Goal: Check status: Check status

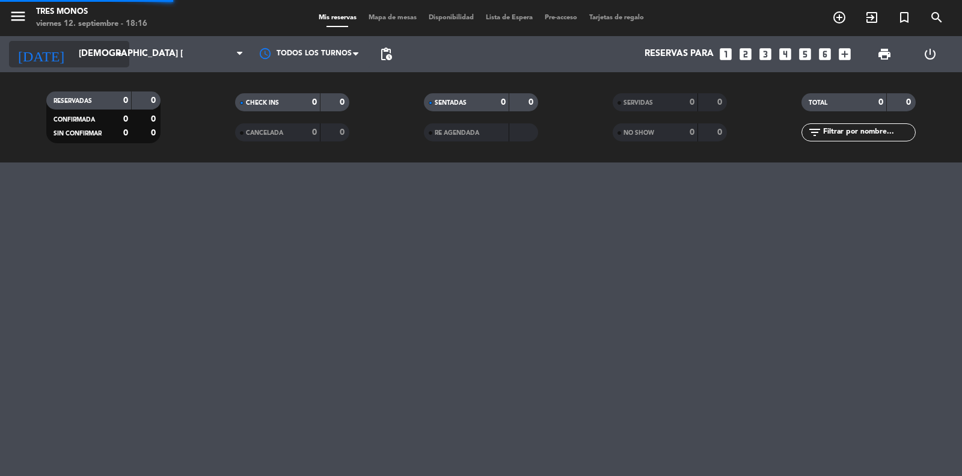
click at [99, 50] on input "[DEMOGRAPHIC_DATA] [DATE]" at bounding box center [131, 54] width 116 height 23
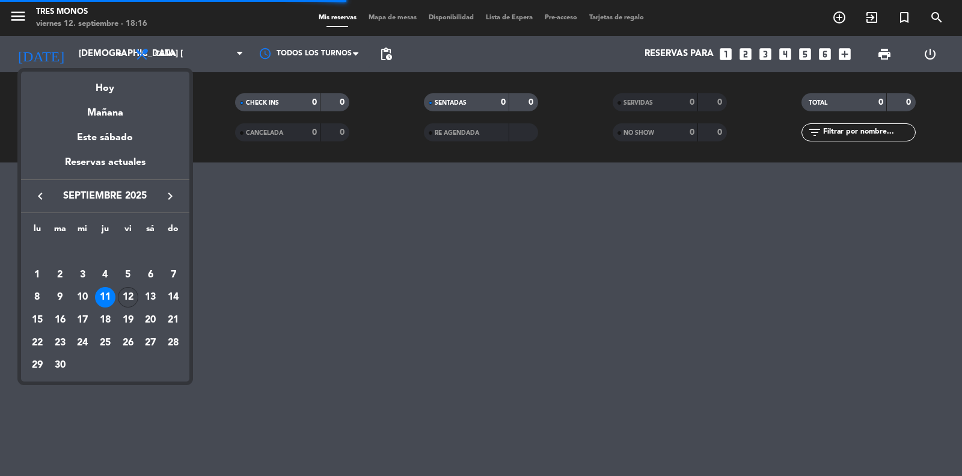
click at [127, 296] on div "12" at bounding box center [128, 297] width 20 height 20
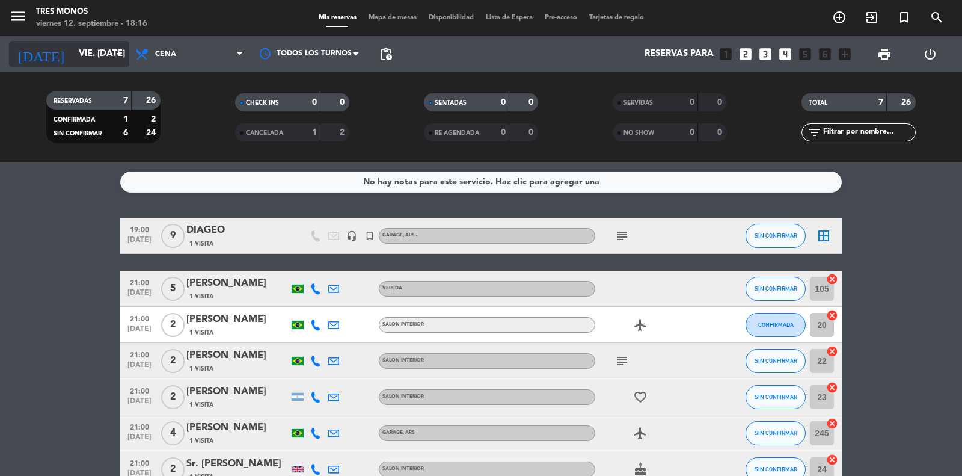
click at [100, 54] on input "vie. [DATE]" at bounding box center [131, 54] width 116 height 23
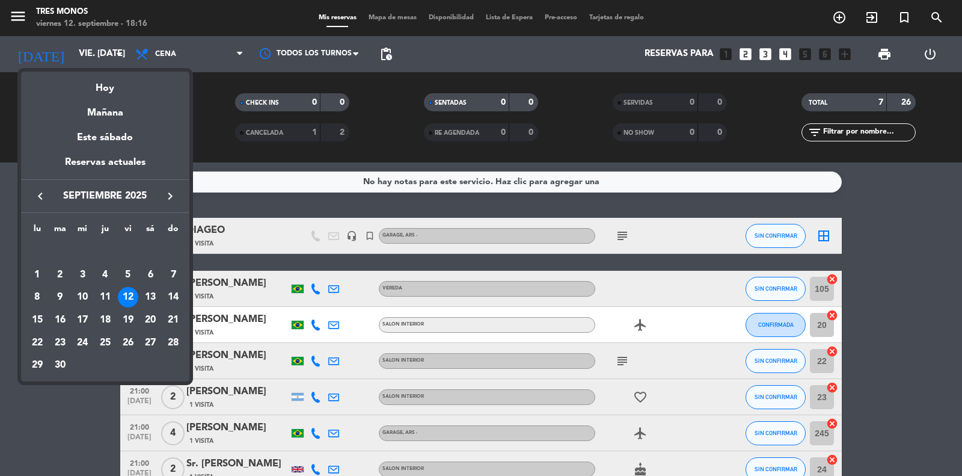
click at [130, 298] on div "12" at bounding box center [128, 297] width 20 height 20
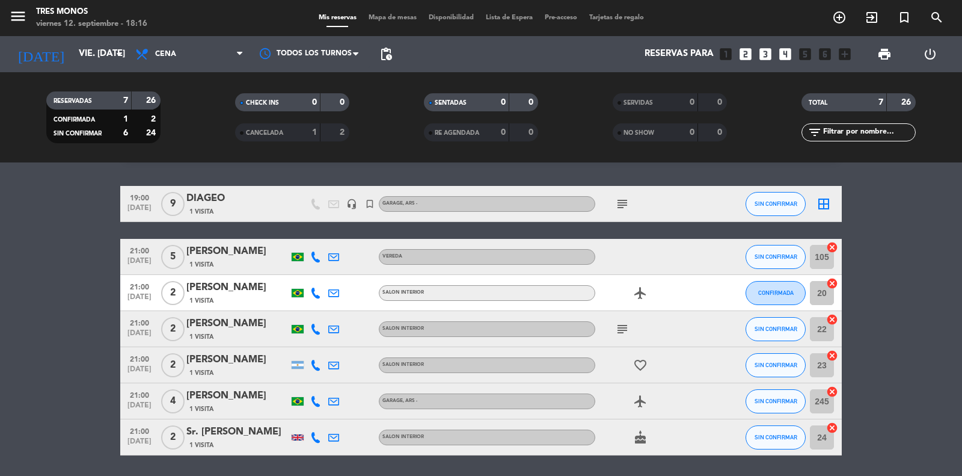
scroll to position [24, 0]
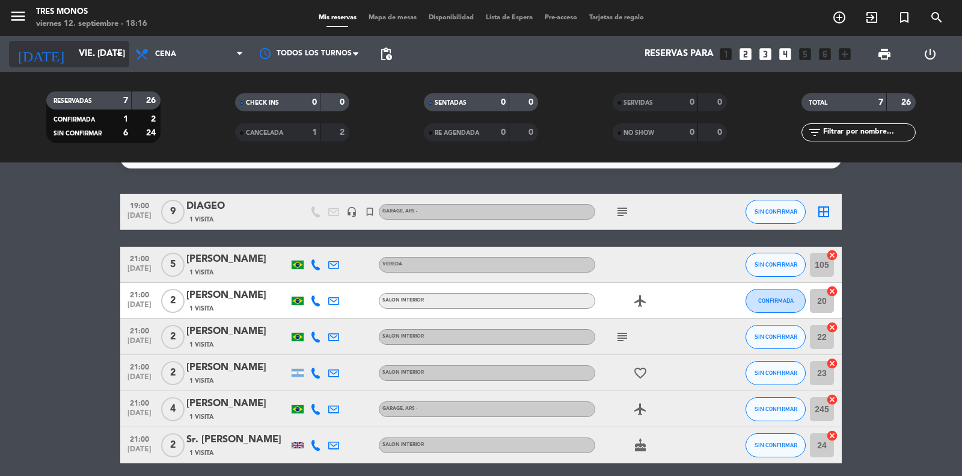
click at [90, 54] on input "vie. [DATE]" at bounding box center [131, 54] width 116 height 23
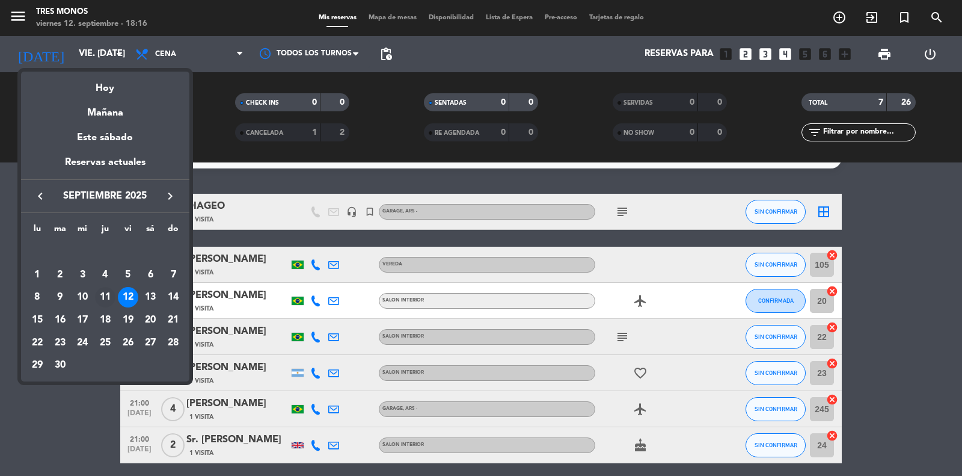
click at [108, 298] on div "11" at bounding box center [105, 297] width 20 height 20
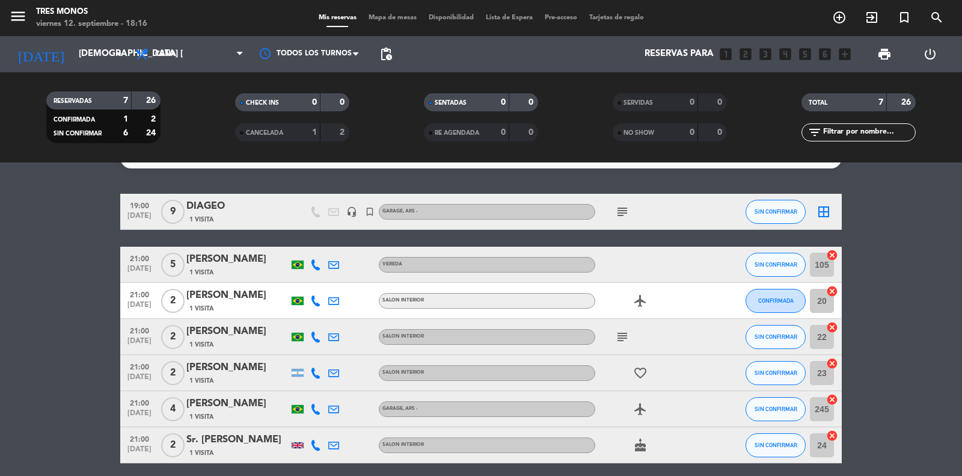
click at [68, 334] on bookings-row "19:00 [DATE] 9 DIAGEO 1 Visita headset_mic turned_in_not GARAGE , ARS - subject…" at bounding box center [481, 328] width 962 height 269
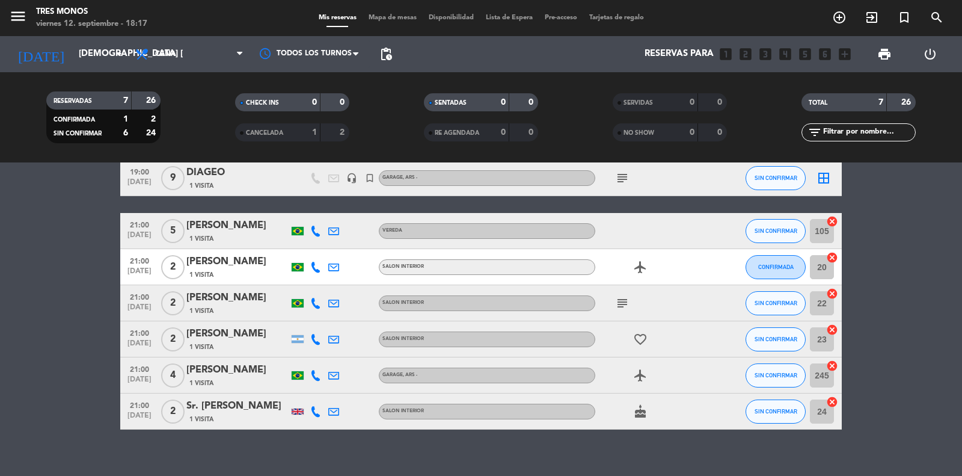
scroll to position [0, 0]
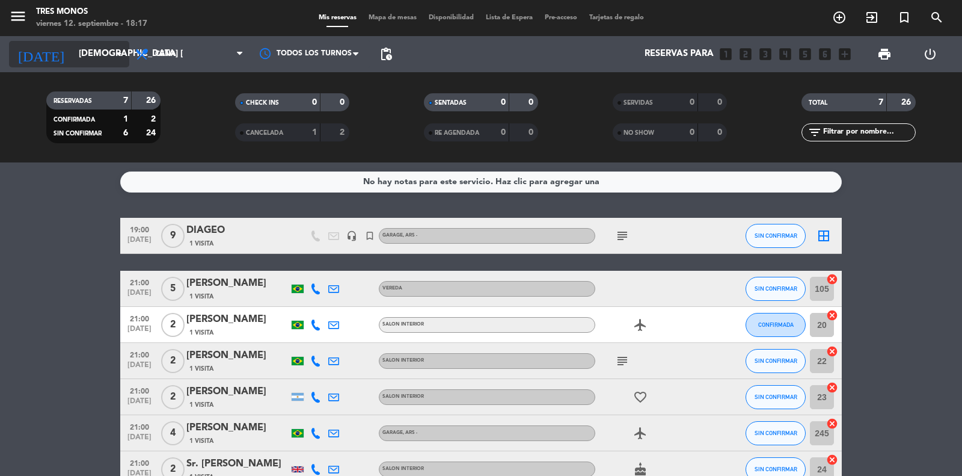
click at [81, 55] on input "[DEMOGRAPHIC_DATA] [DATE]" at bounding box center [131, 54] width 116 height 23
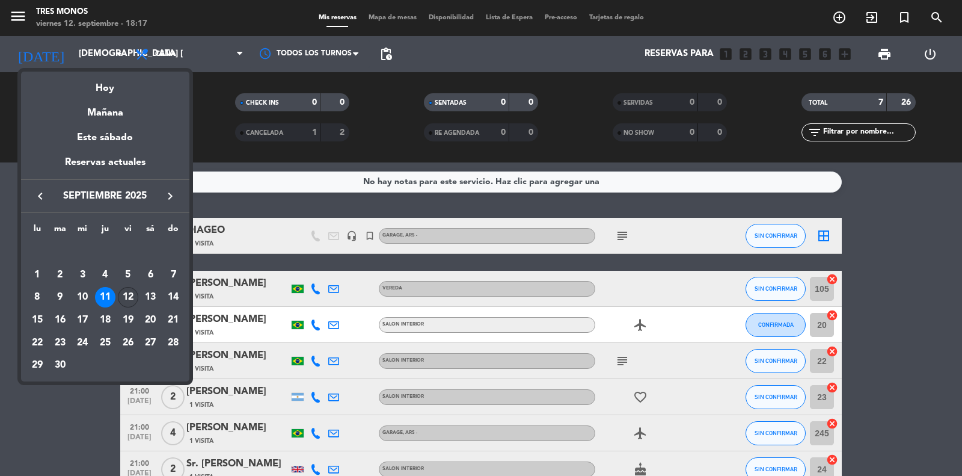
click at [131, 296] on div "12" at bounding box center [128, 297] width 20 height 20
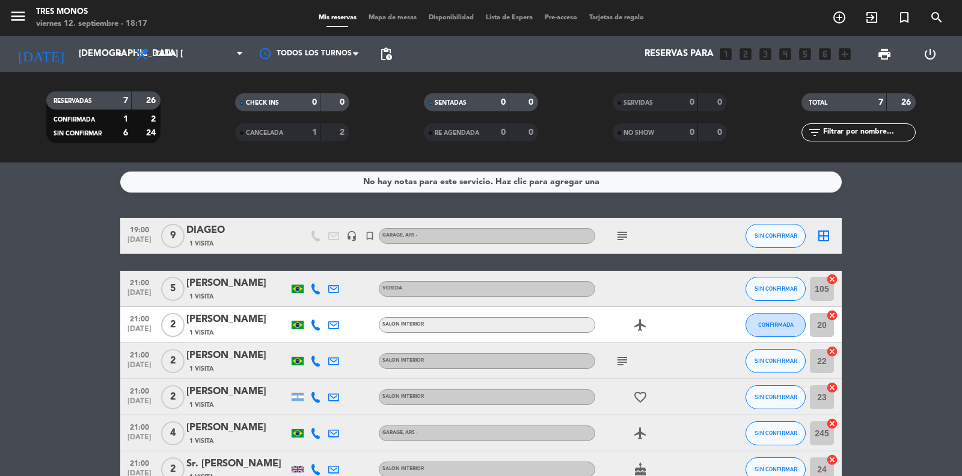
type input "vie. [DATE]"
